Goal: Navigation & Orientation: Go to known website

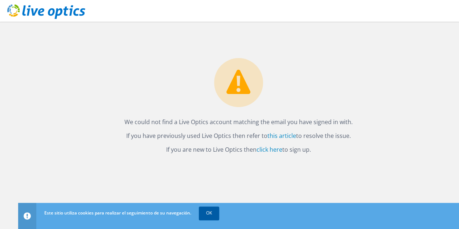
click at [207, 214] on link "OK" at bounding box center [209, 212] width 20 height 13
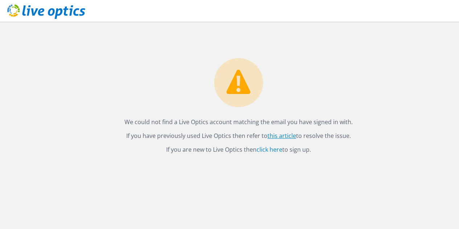
click at [282, 133] on link "this article" at bounding box center [281, 136] width 29 height 8
click at [51, 13] on icon at bounding box center [46, 11] width 78 height 15
click at [266, 148] on link "click here" at bounding box center [269, 149] width 26 height 8
